Goal: Task Accomplishment & Management: Manage account settings

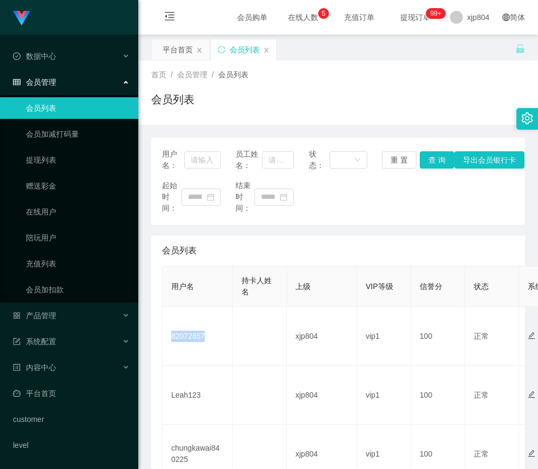
click at [194, 336] on td "82072857" at bounding box center [198, 336] width 70 height 59
